Goal: Check status: Check status

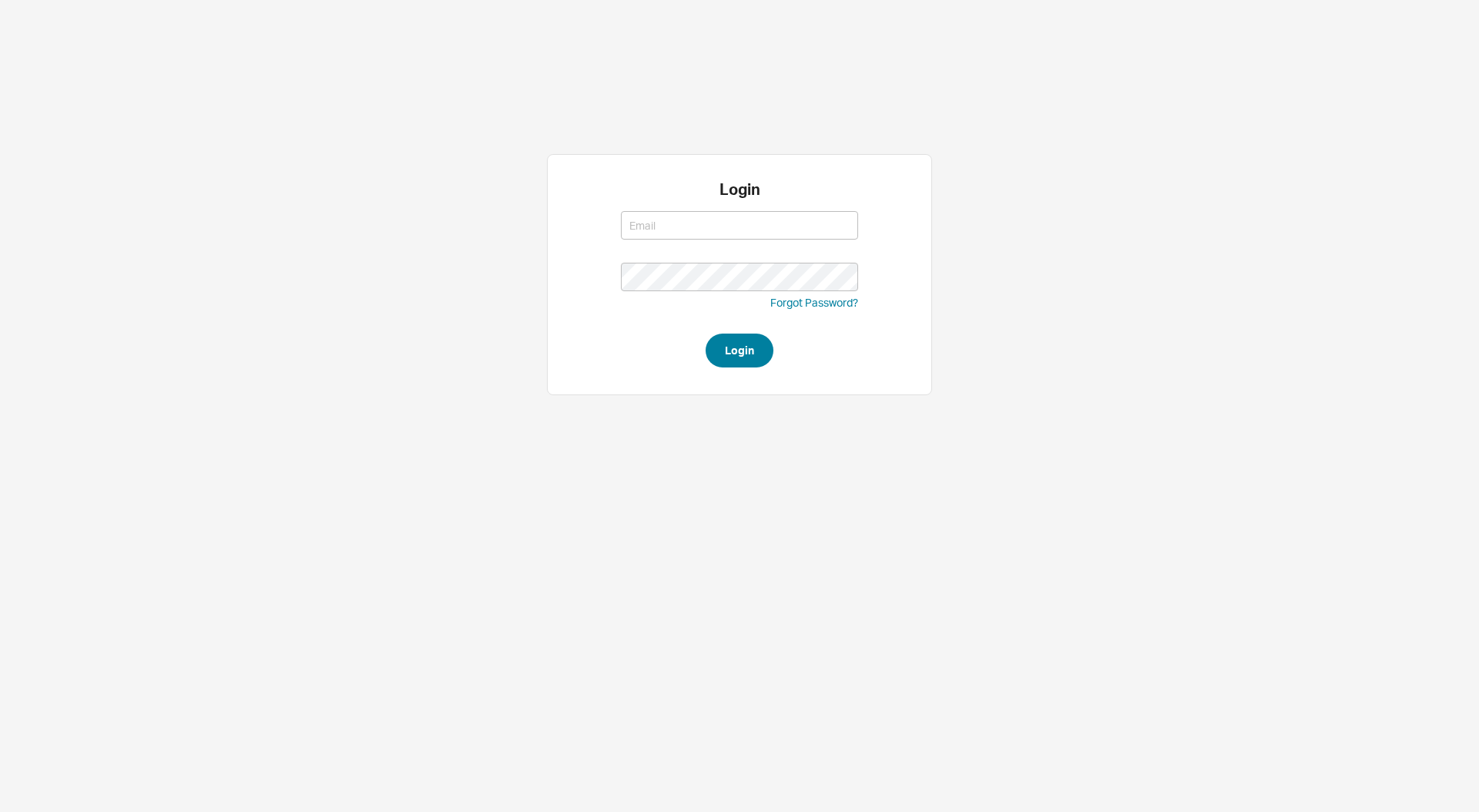
type input "[EMAIL_ADDRESS][DOMAIN_NAME]"
click at [747, 343] on button "Login" at bounding box center [739, 351] width 68 height 34
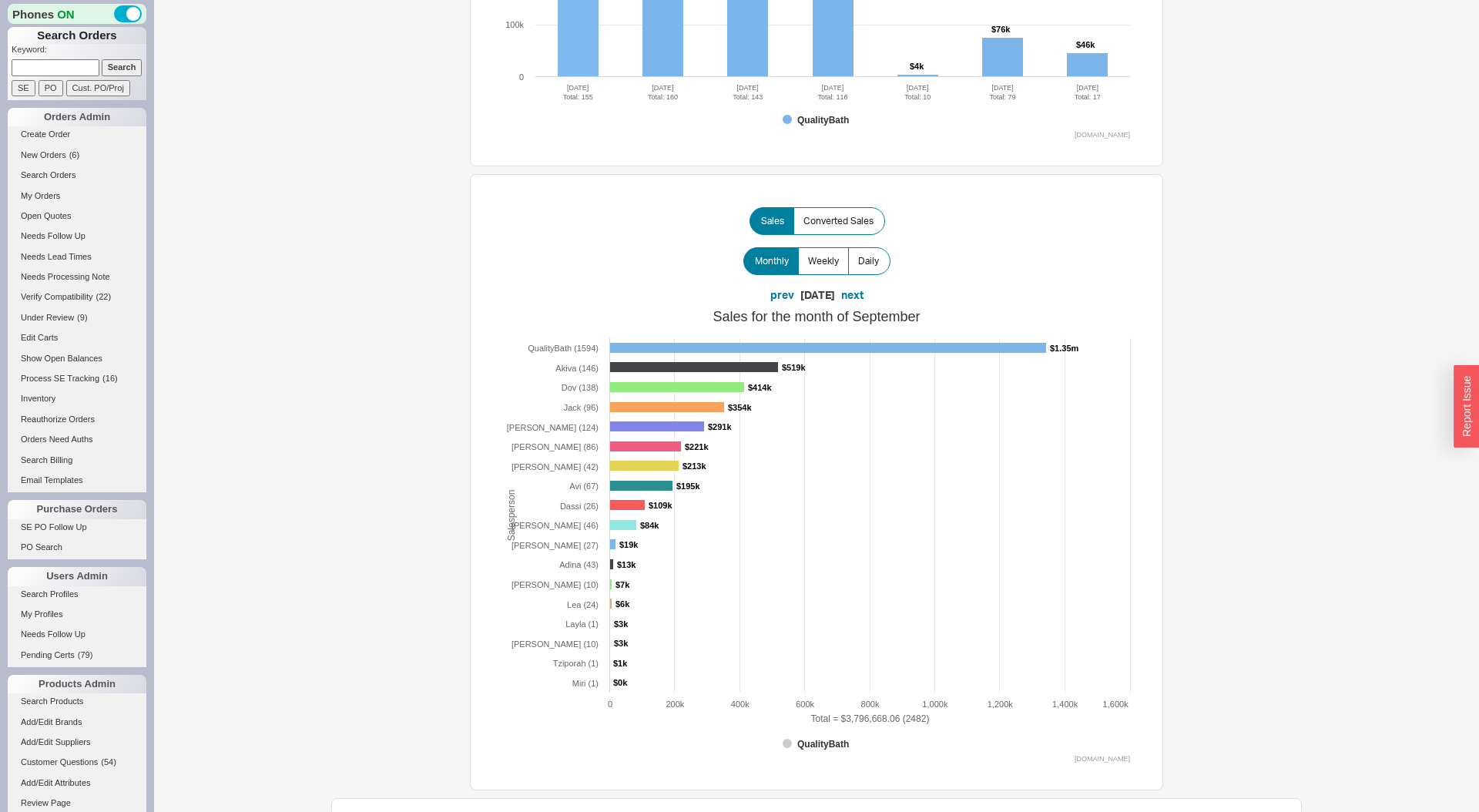
scroll to position [664, 0]
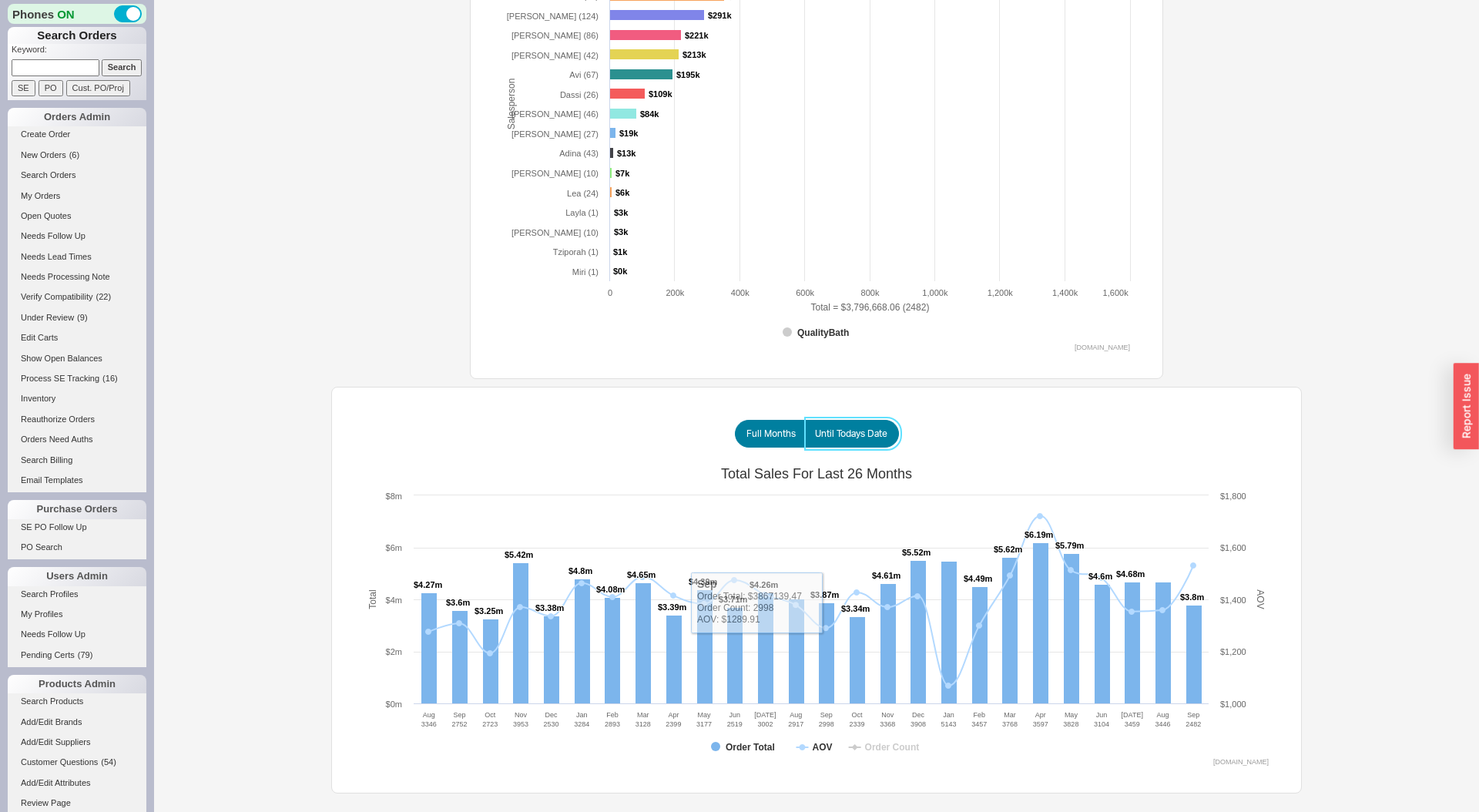
click at [841, 441] on label "Until Todays Date" at bounding box center [852, 433] width 94 height 28
click at [0, 0] on input "Until Todays Date" at bounding box center [0, 0] width 0 height 0
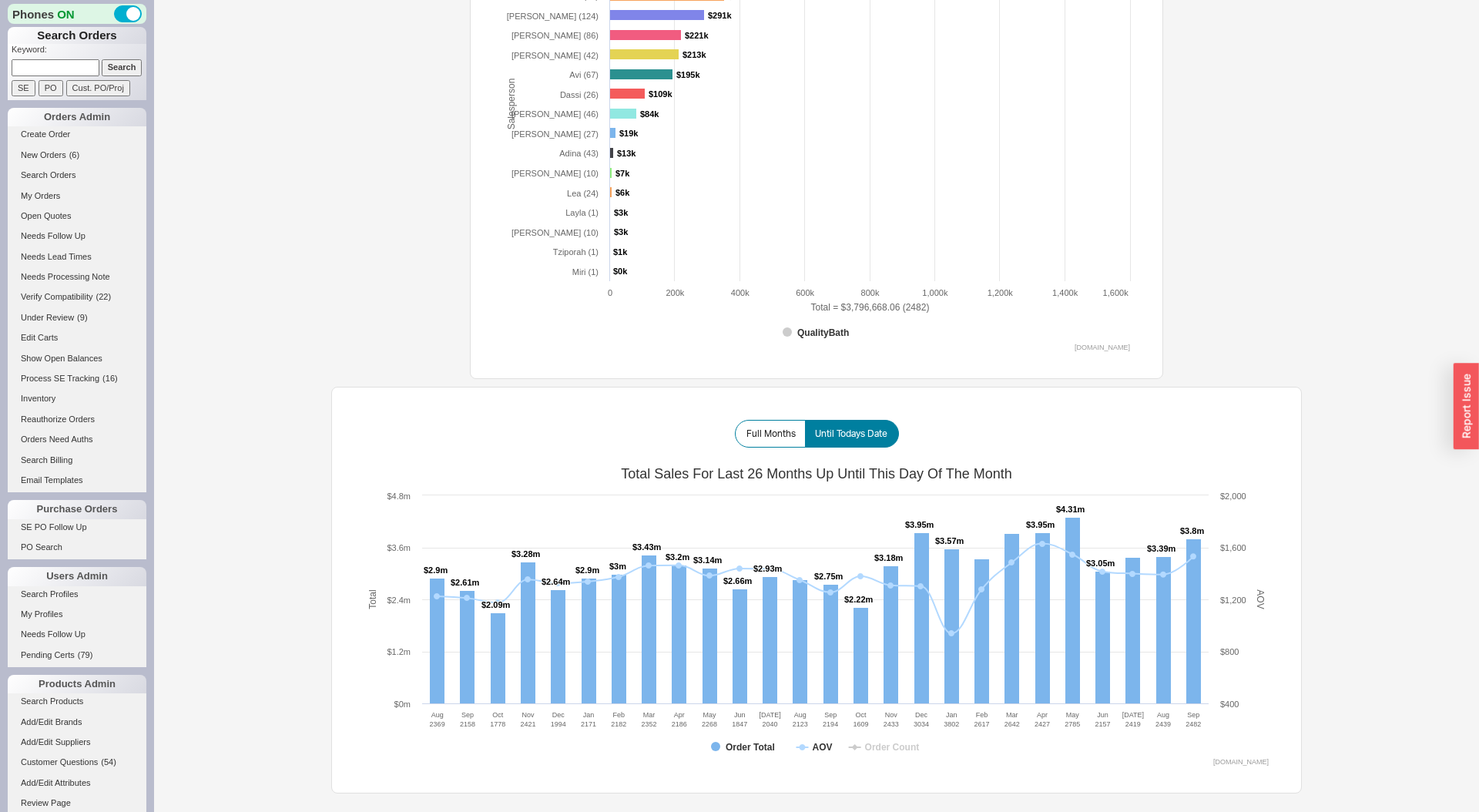
click at [1270, 322] on div "Total sales for the past 7 days: $1,192,969.34 Total sales for the month of Sep…" at bounding box center [817, 72] width 971 height 1441
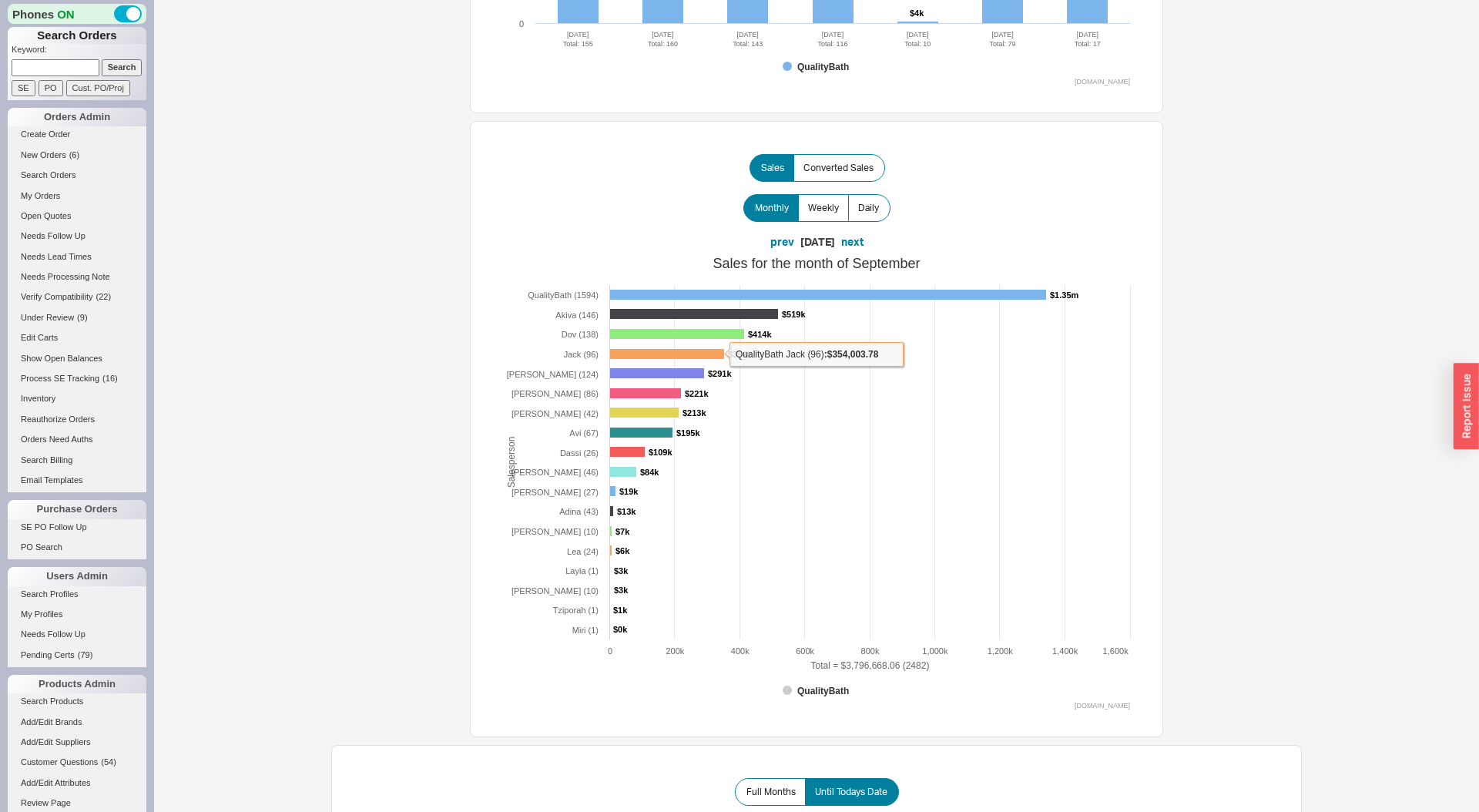
scroll to position [271, 0]
